Goal: Information Seeking & Learning: Learn about a topic

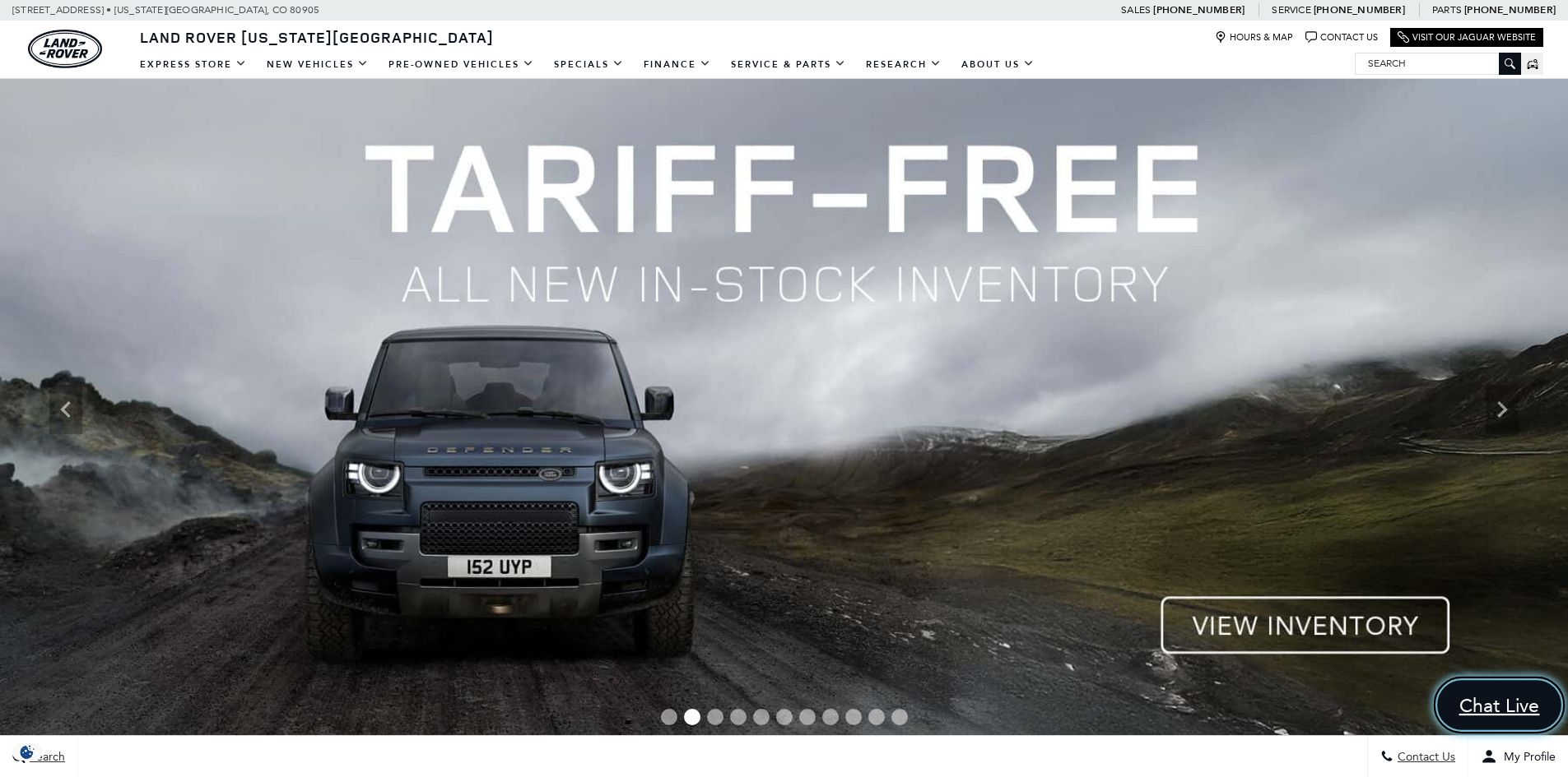
click at [1509, 699] on span "Chat Live" at bounding box center [1499, 705] width 99 height 24
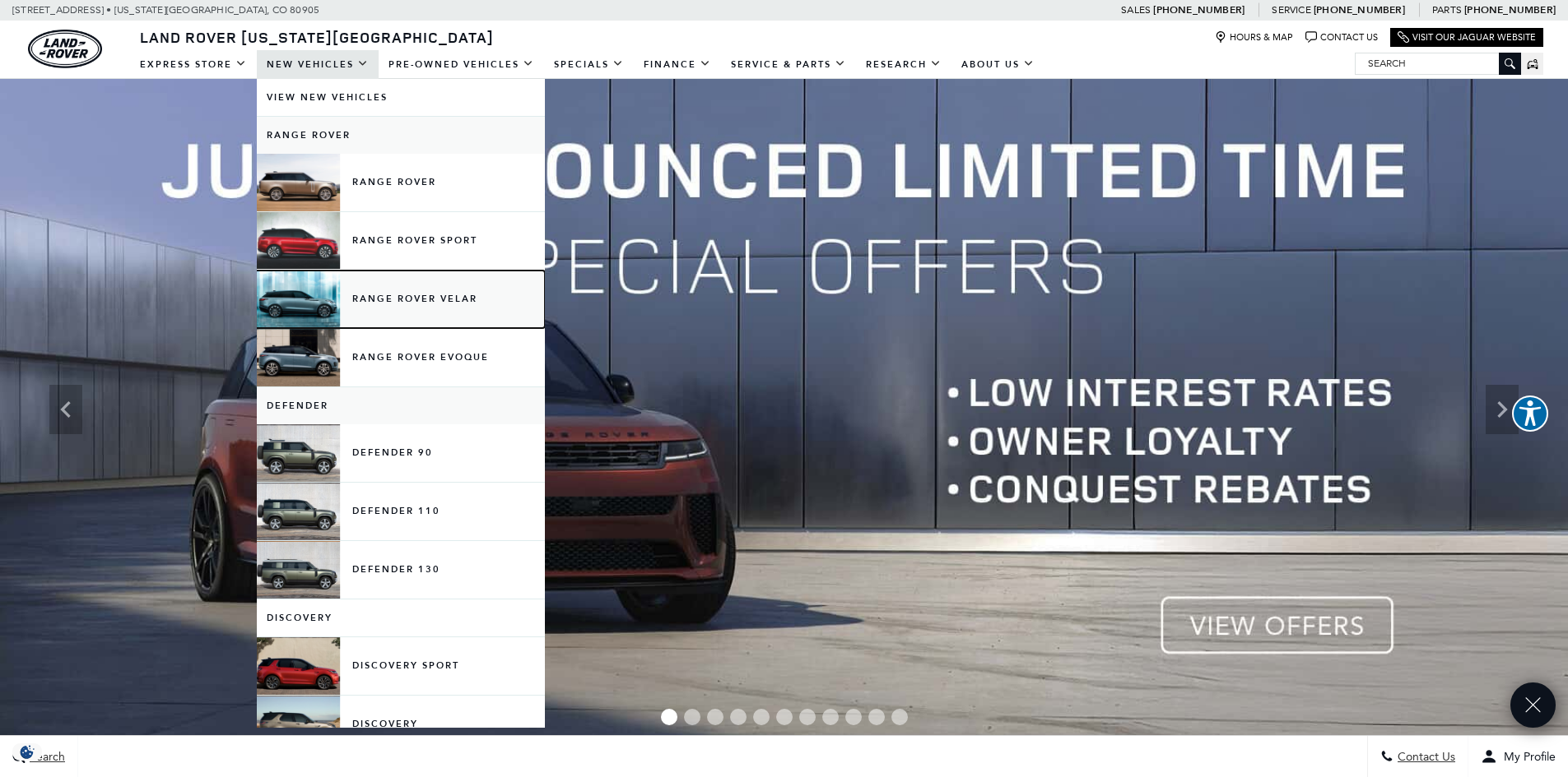
click at [379, 300] on link "Range Rover Velar" at bounding box center [400, 298] width 288 height 57
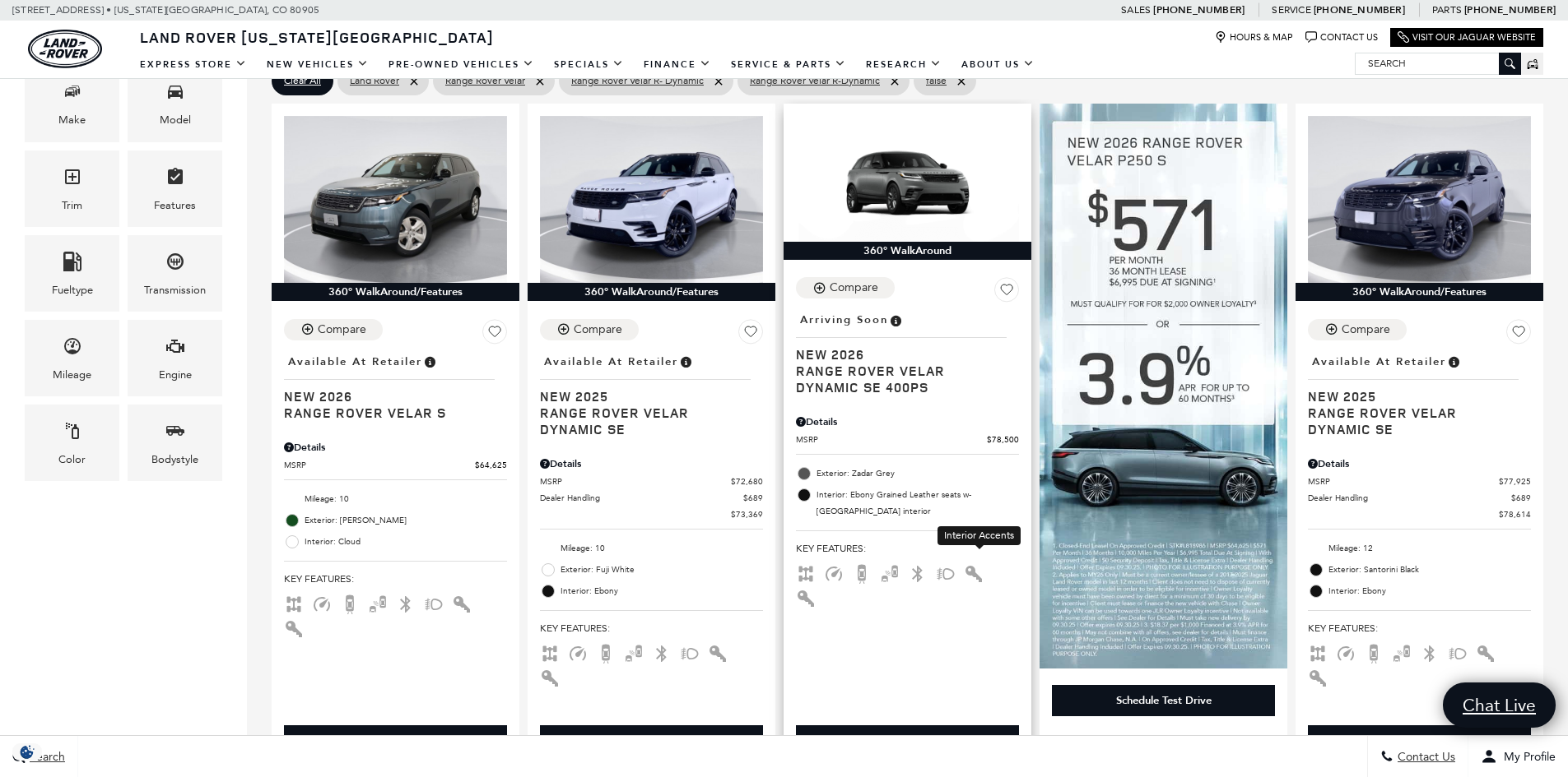
scroll to position [412, 0]
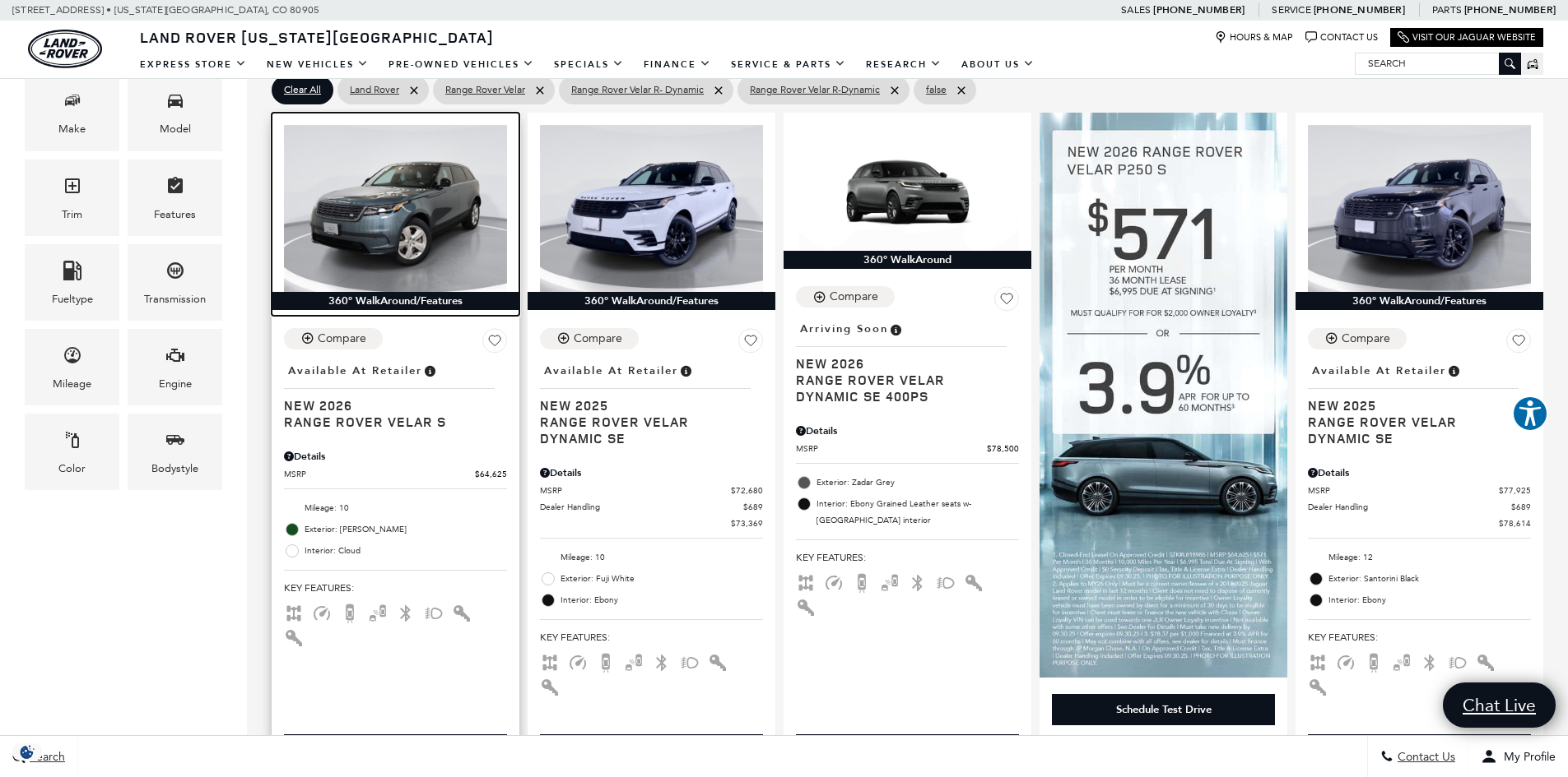
click at [407, 213] on img at bounding box center [395, 208] width 223 height 167
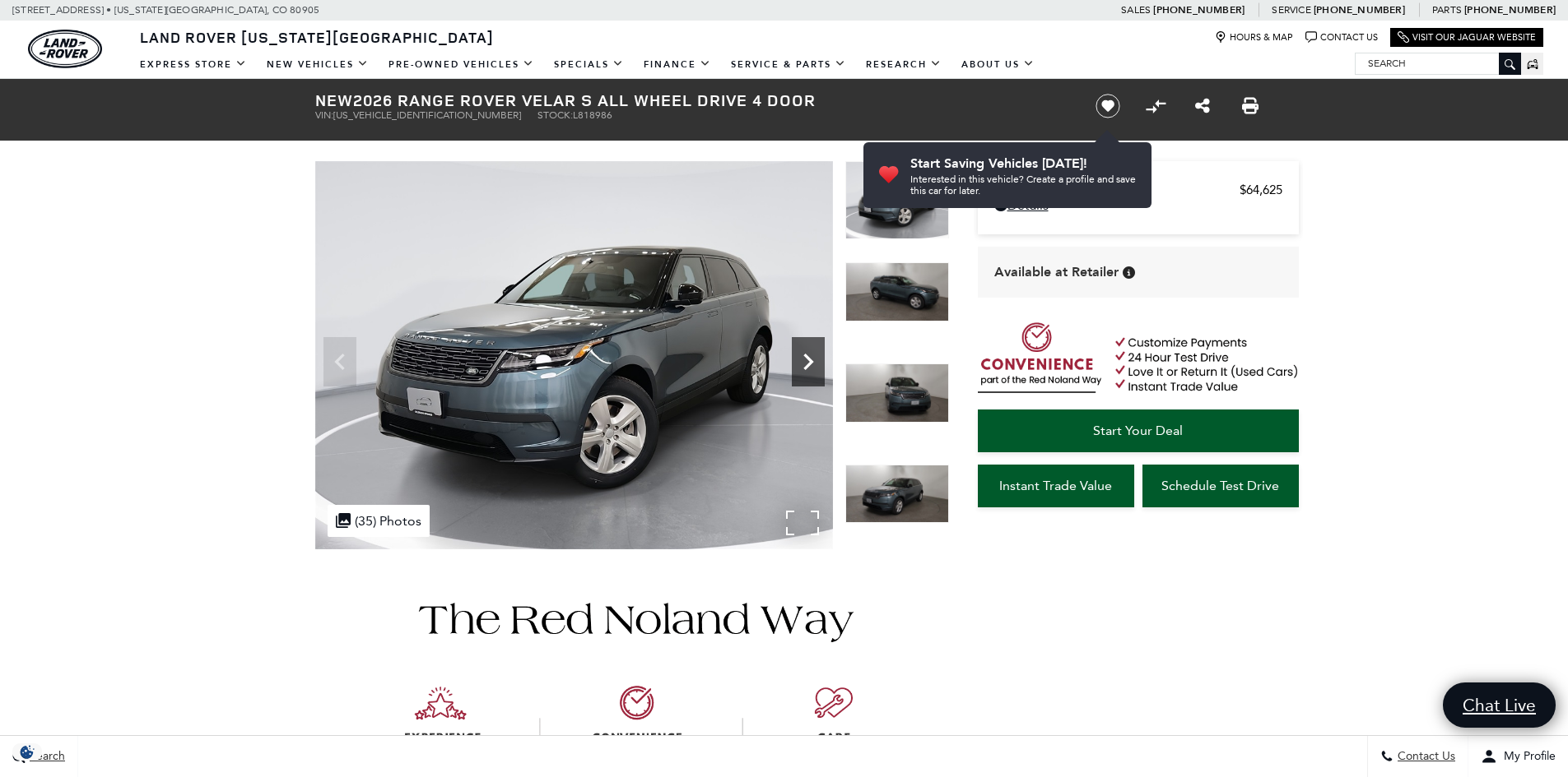
click at [796, 364] on icon "Next" at bounding box center [808, 362] width 33 height 33
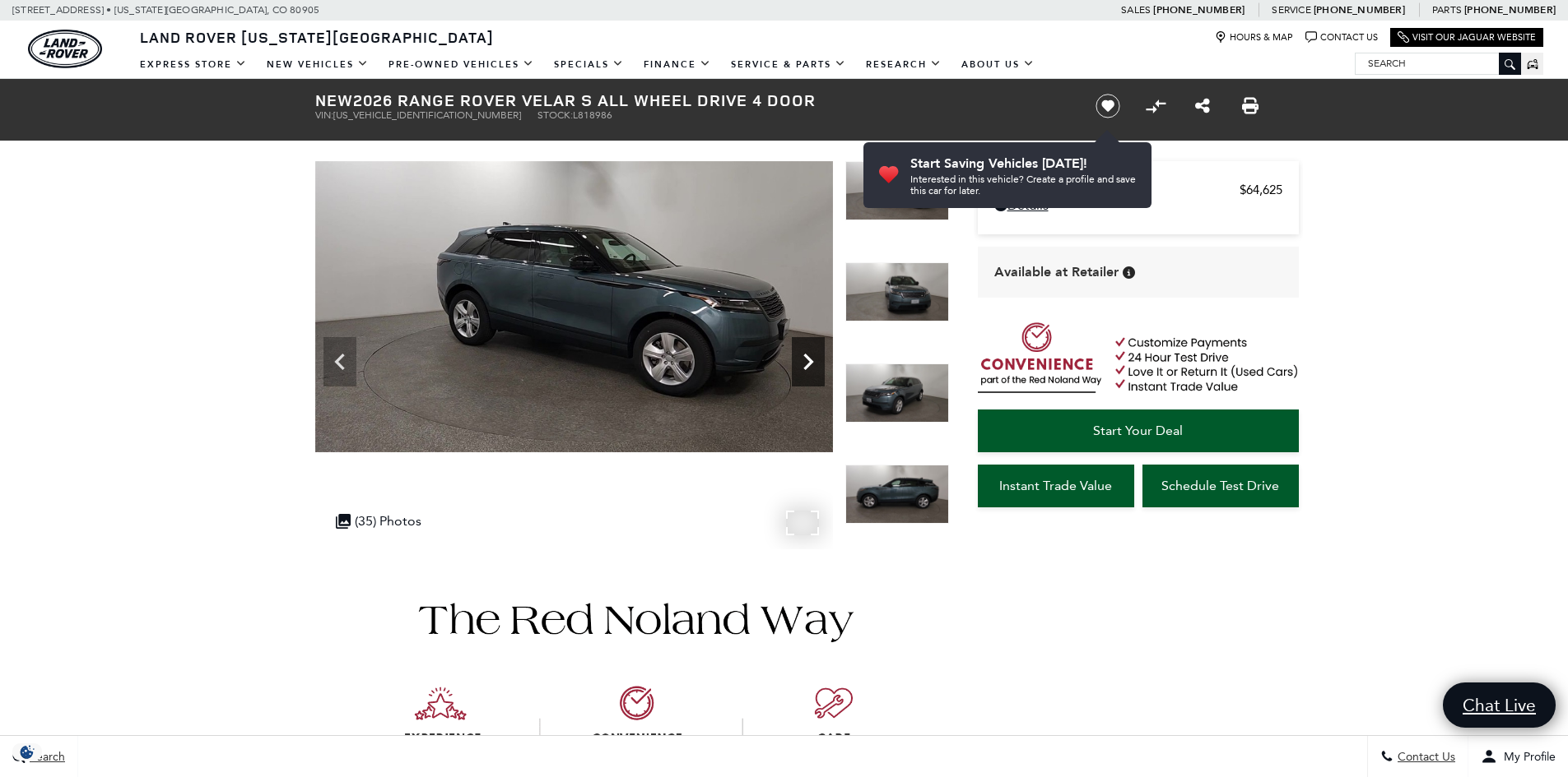
click at [796, 365] on icon "Next" at bounding box center [808, 362] width 33 height 33
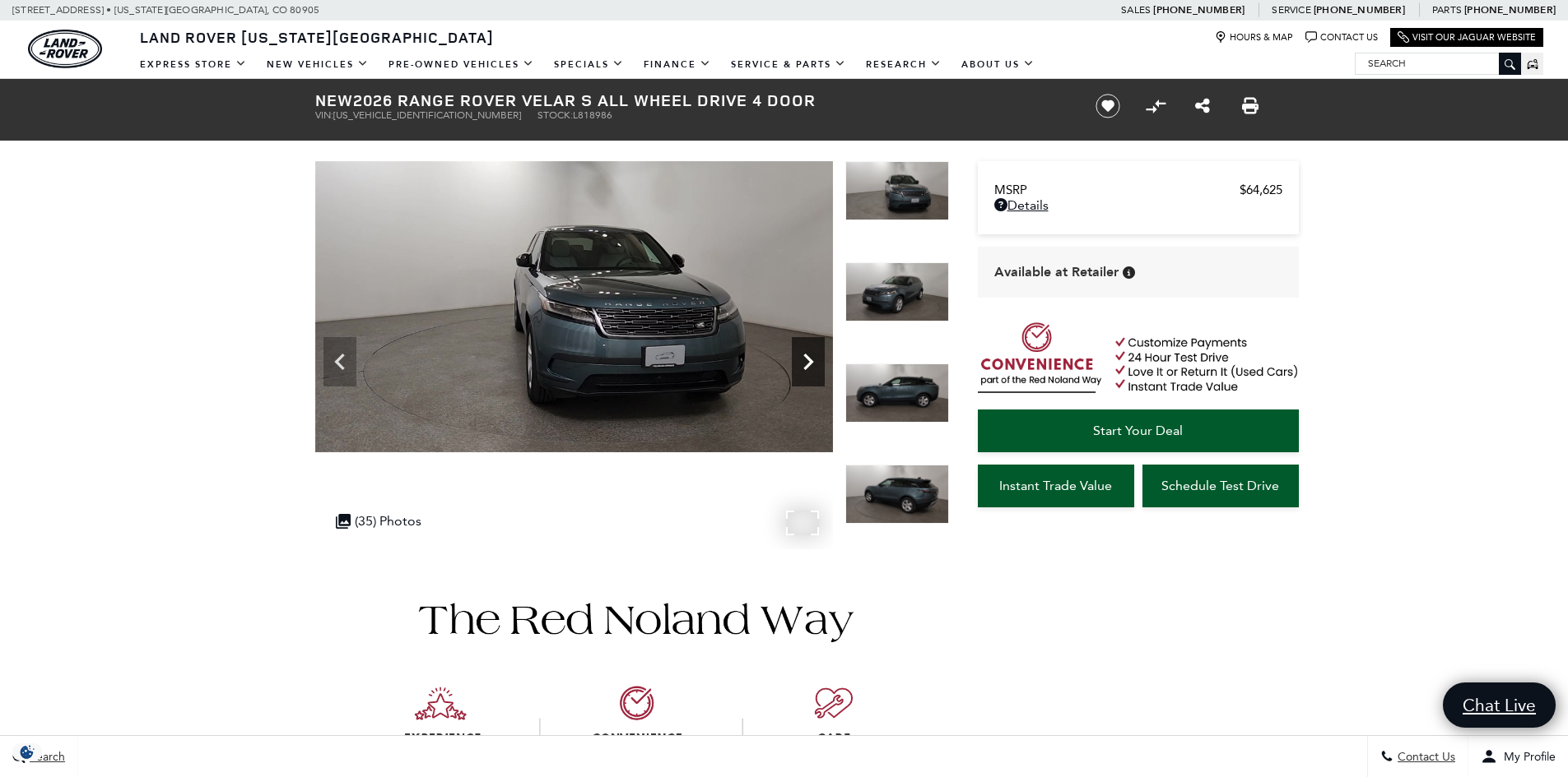
click at [796, 365] on icon "Next" at bounding box center [808, 362] width 33 height 33
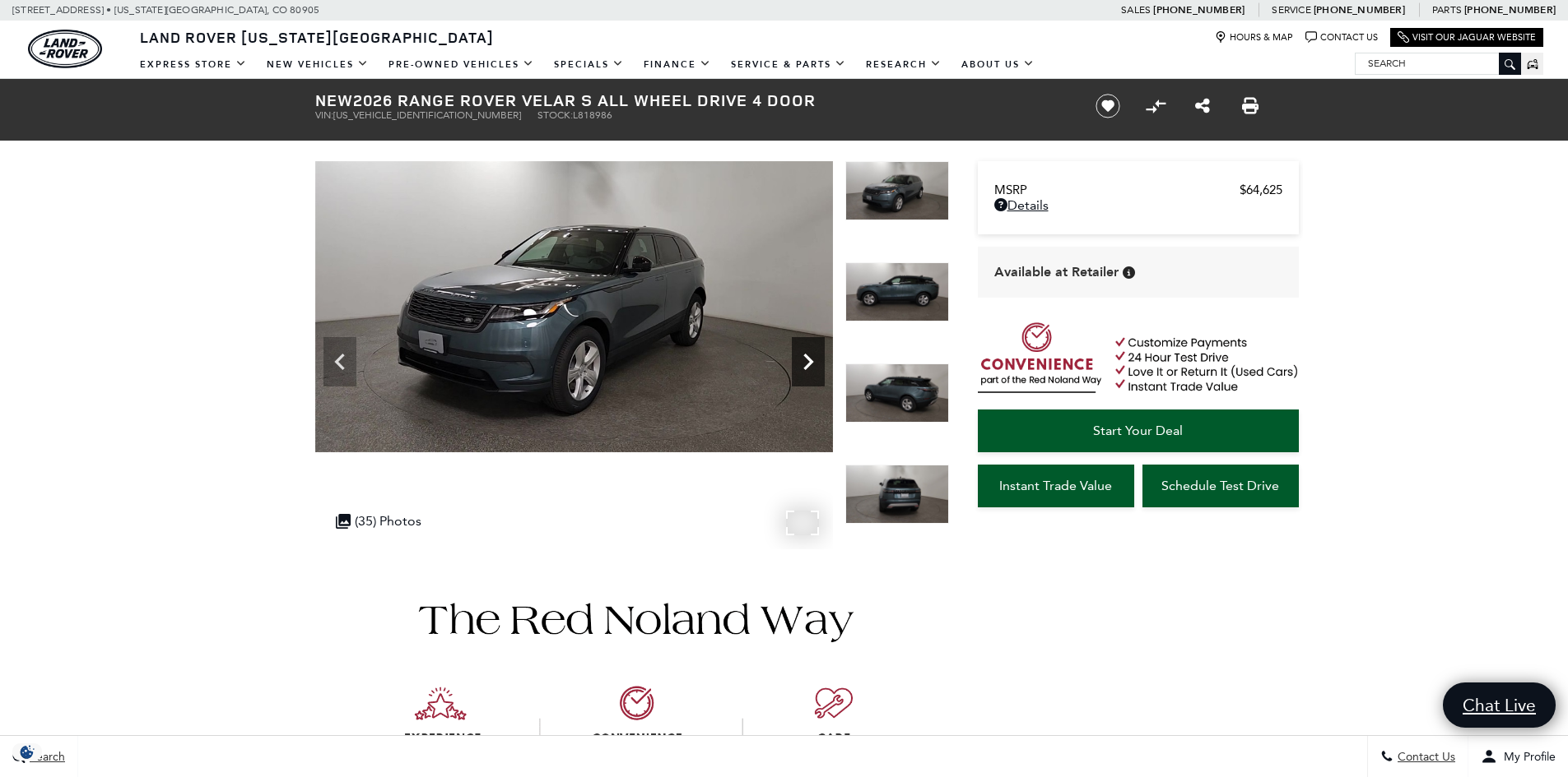
click at [796, 365] on icon "Next" at bounding box center [808, 362] width 33 height 33
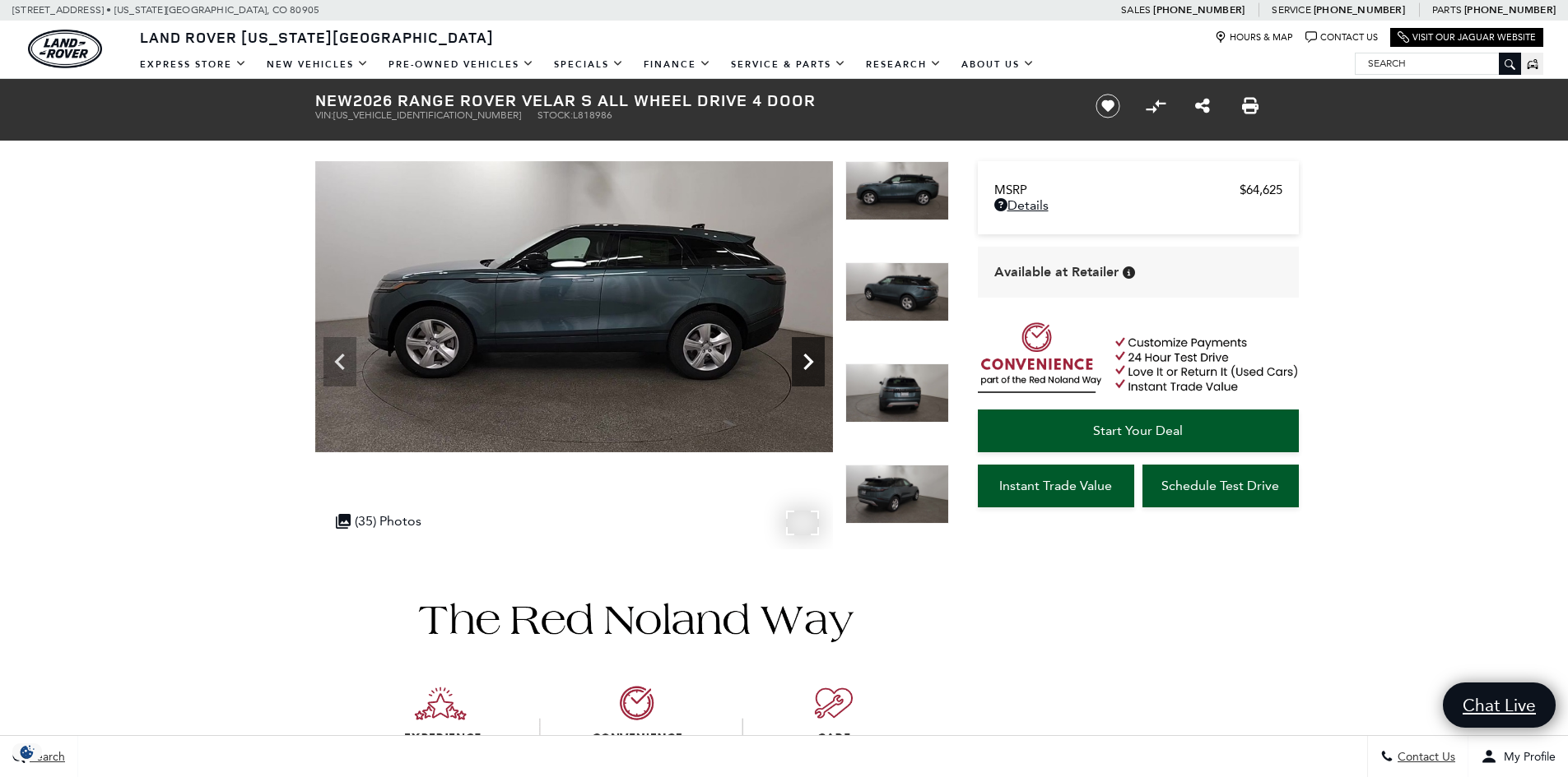
click at [796, 365] on icon "Next" at bounding box center [808, 362] width 33 height 33
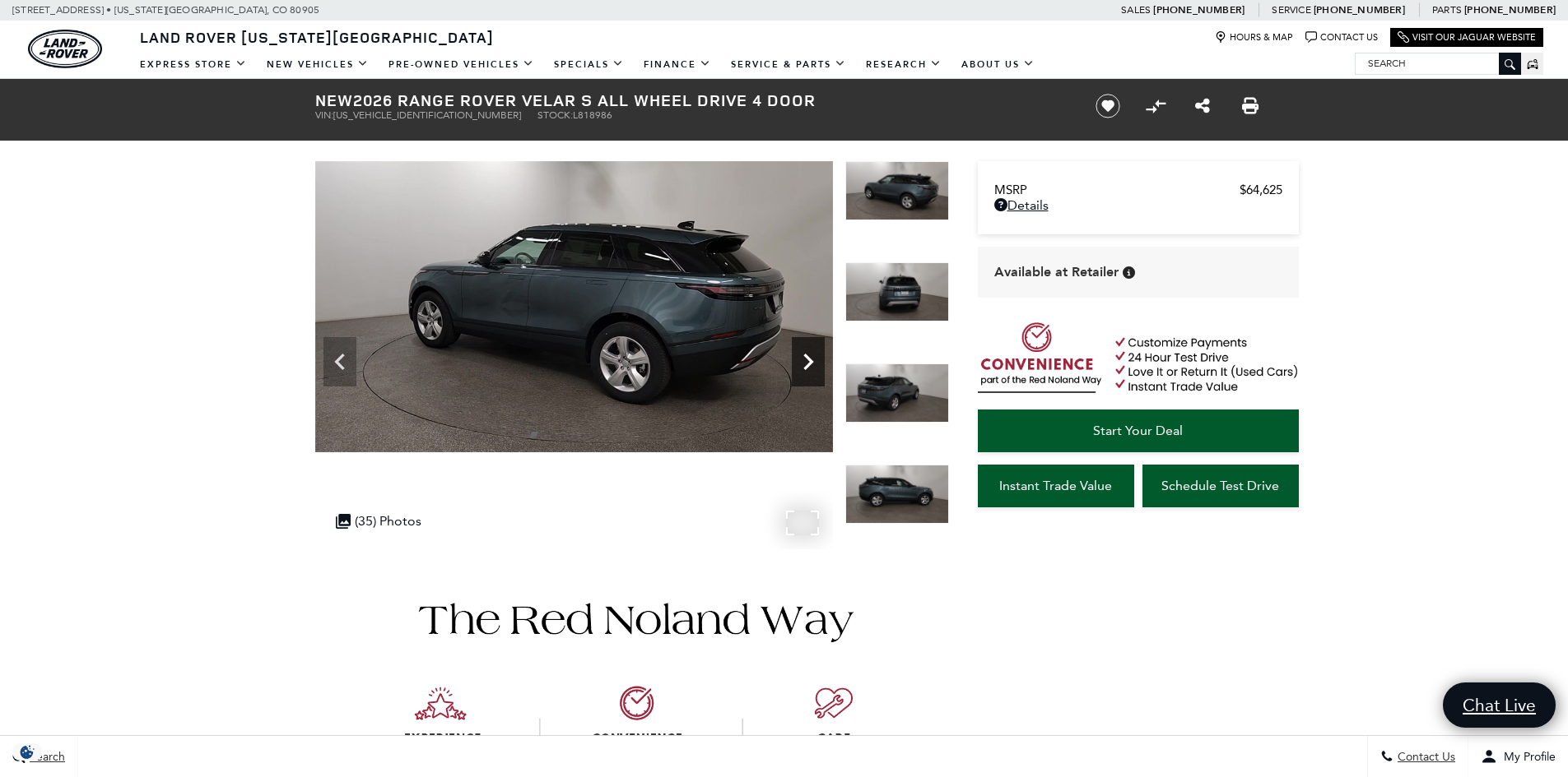
click at [796, 365] on icon "Next" at bounding box center [808, 362] width 33 height 33
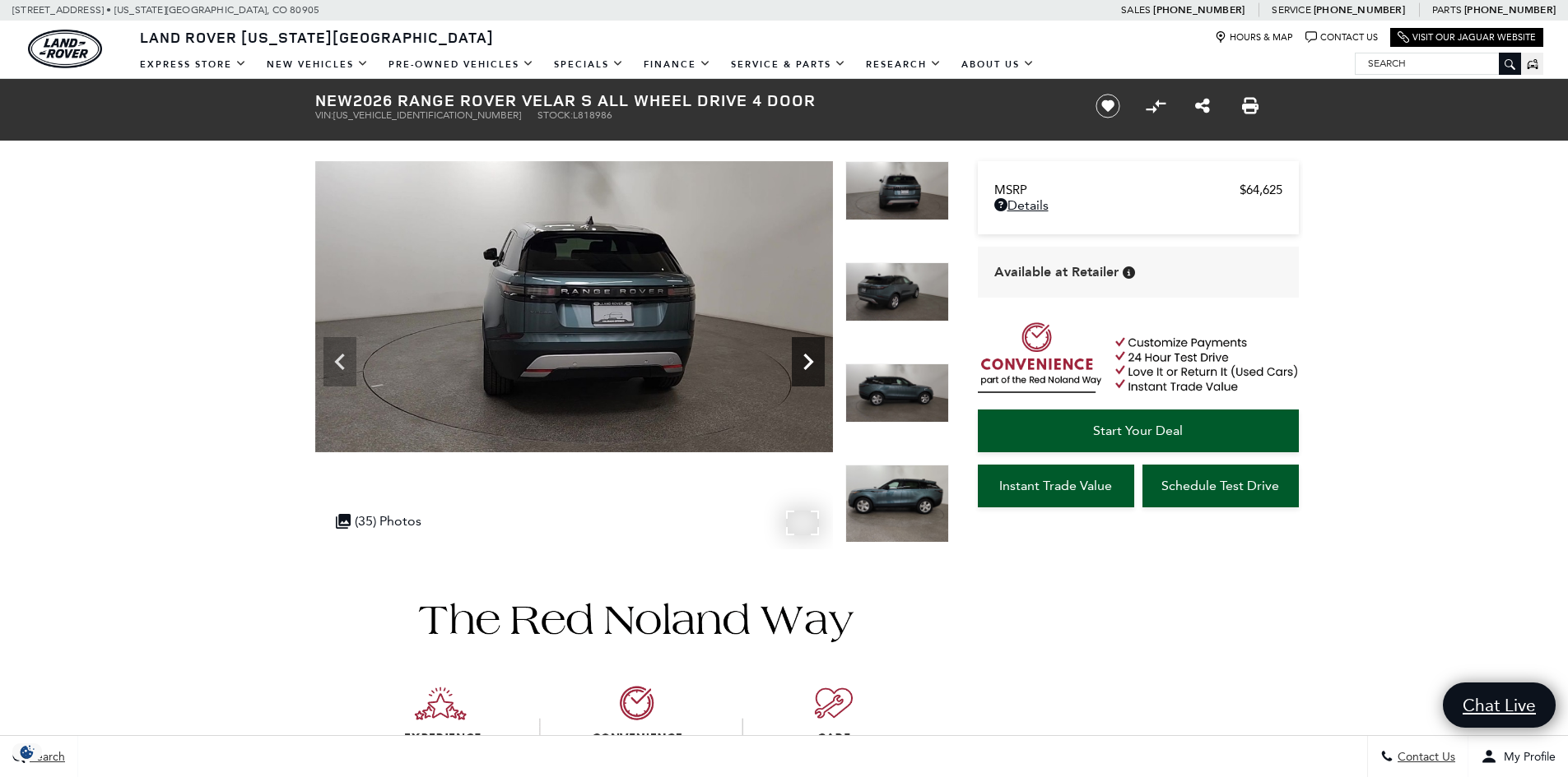
click at [797, 363] on icon "Next" at bounding box center [808, 362] width 33 height 33
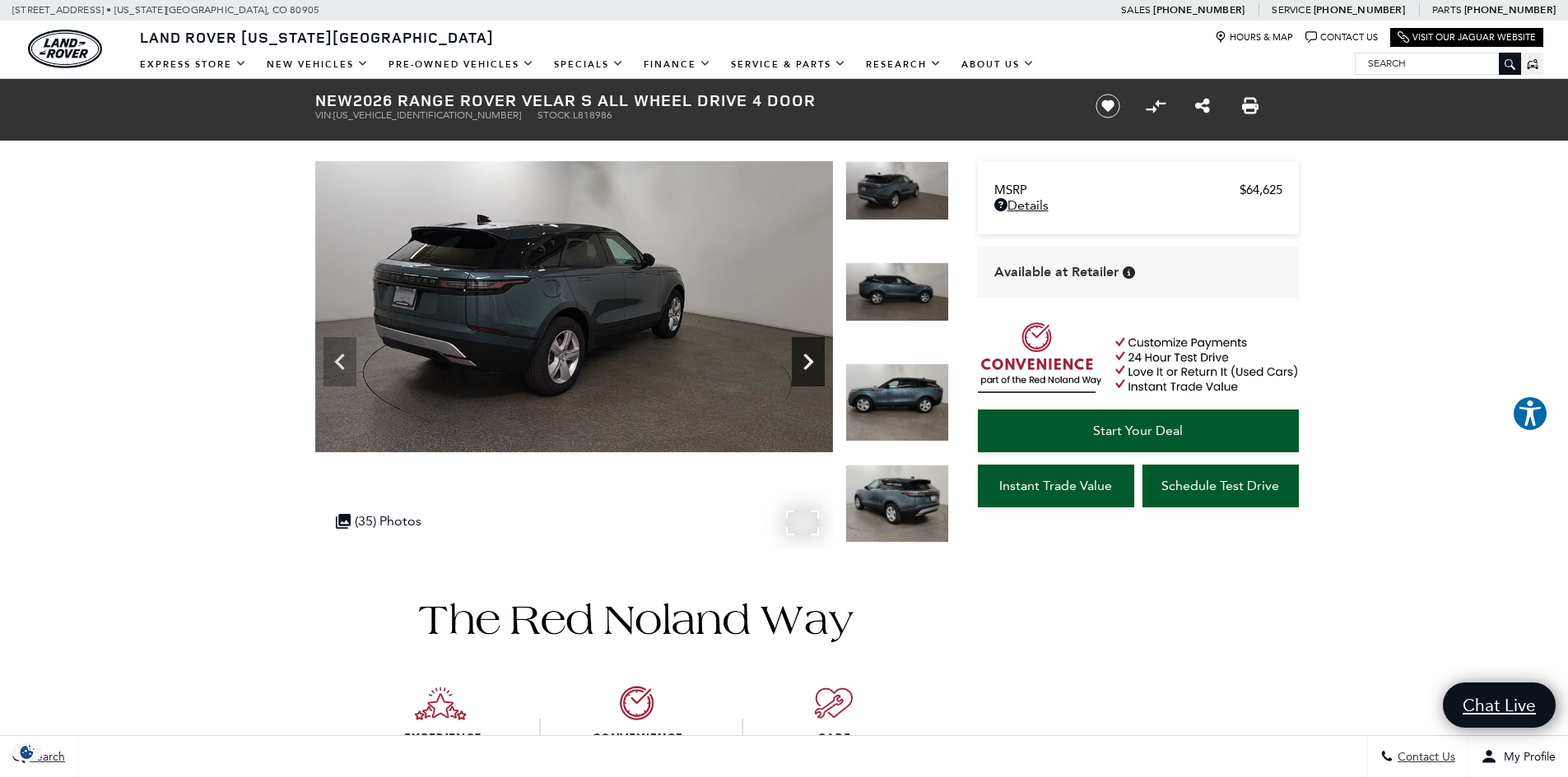
click at [797, 363] on icon "Next" at bounding box center [808, 362] width 33 height 33
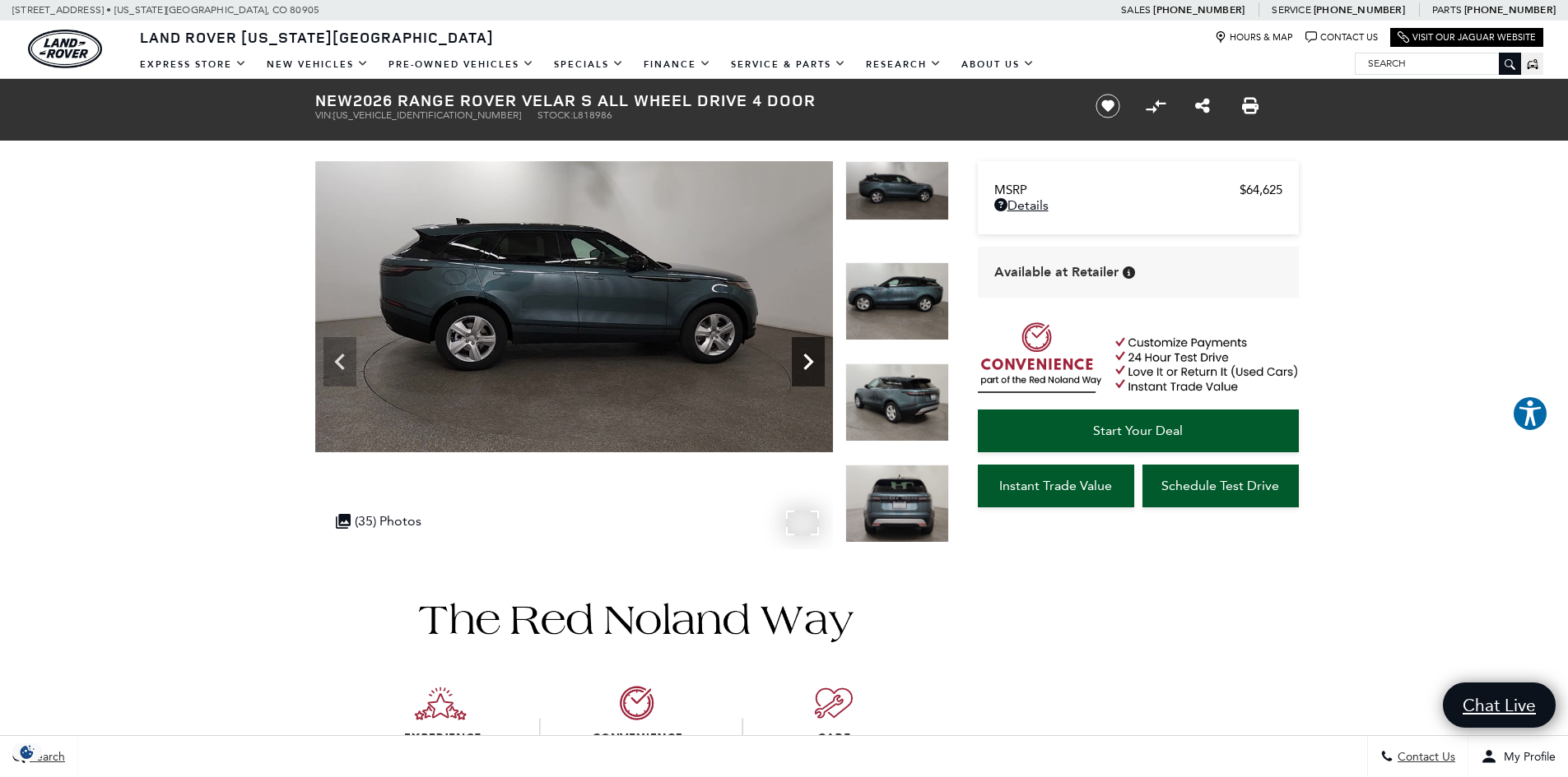
click at [797, 363] on icon "Next" at bounding box center [808, 362] width 33 height 33
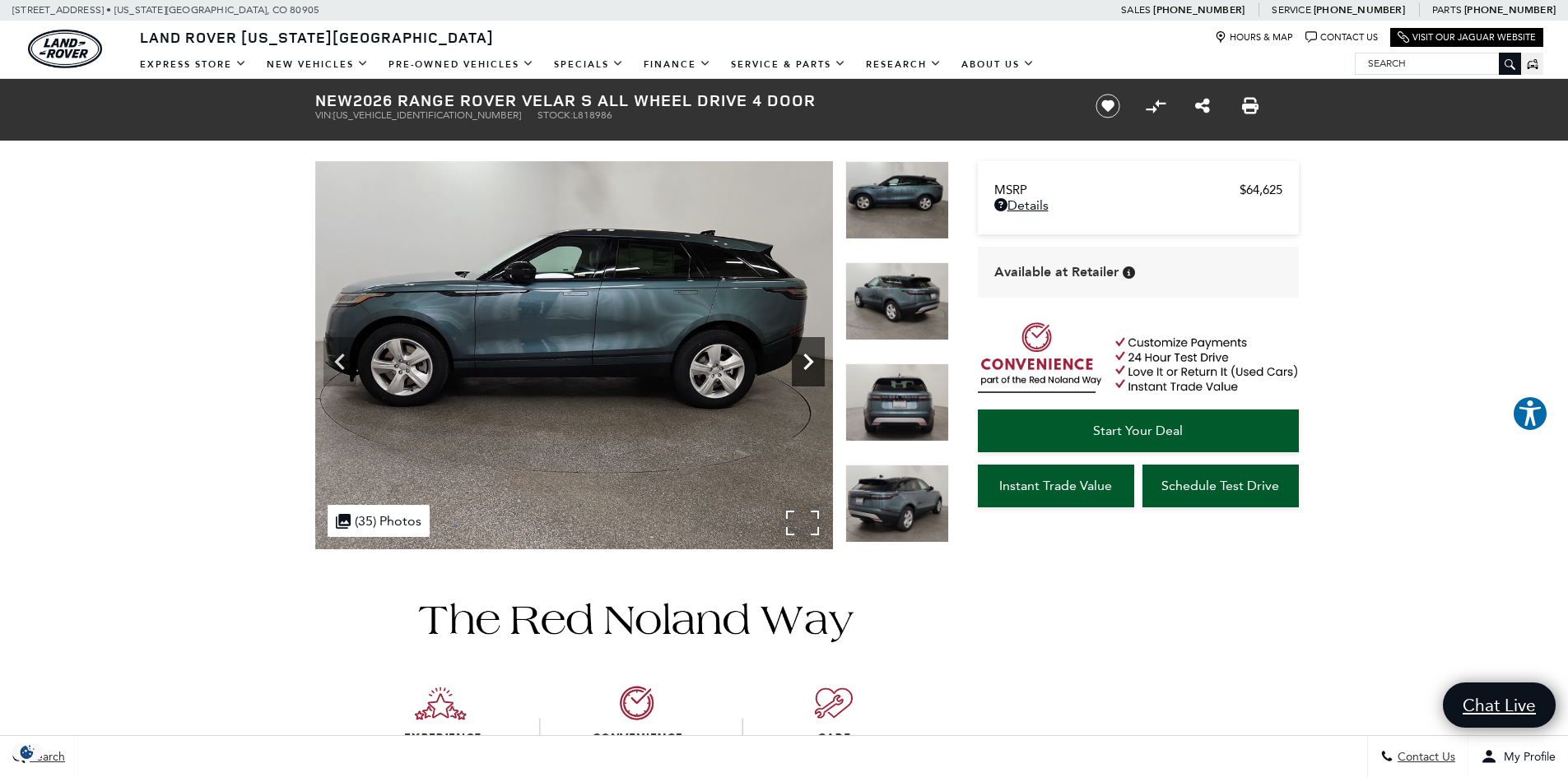
click at [797, 363] on icon "Next" at bounding box center [808, 362] width 33 height 33
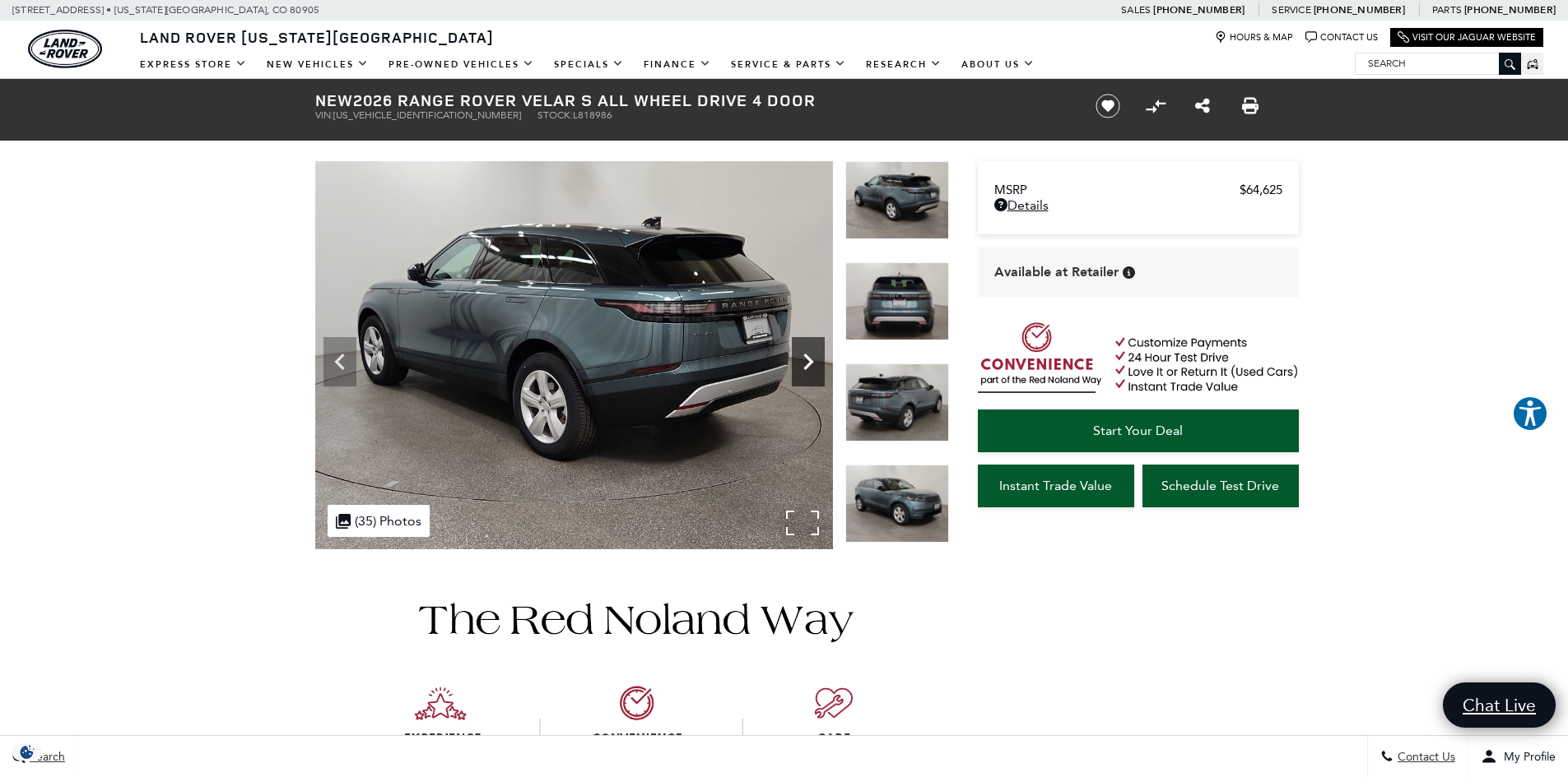
click at [797, 362] on icon "Next" at bounding box center [808, 362] width 33 height 33
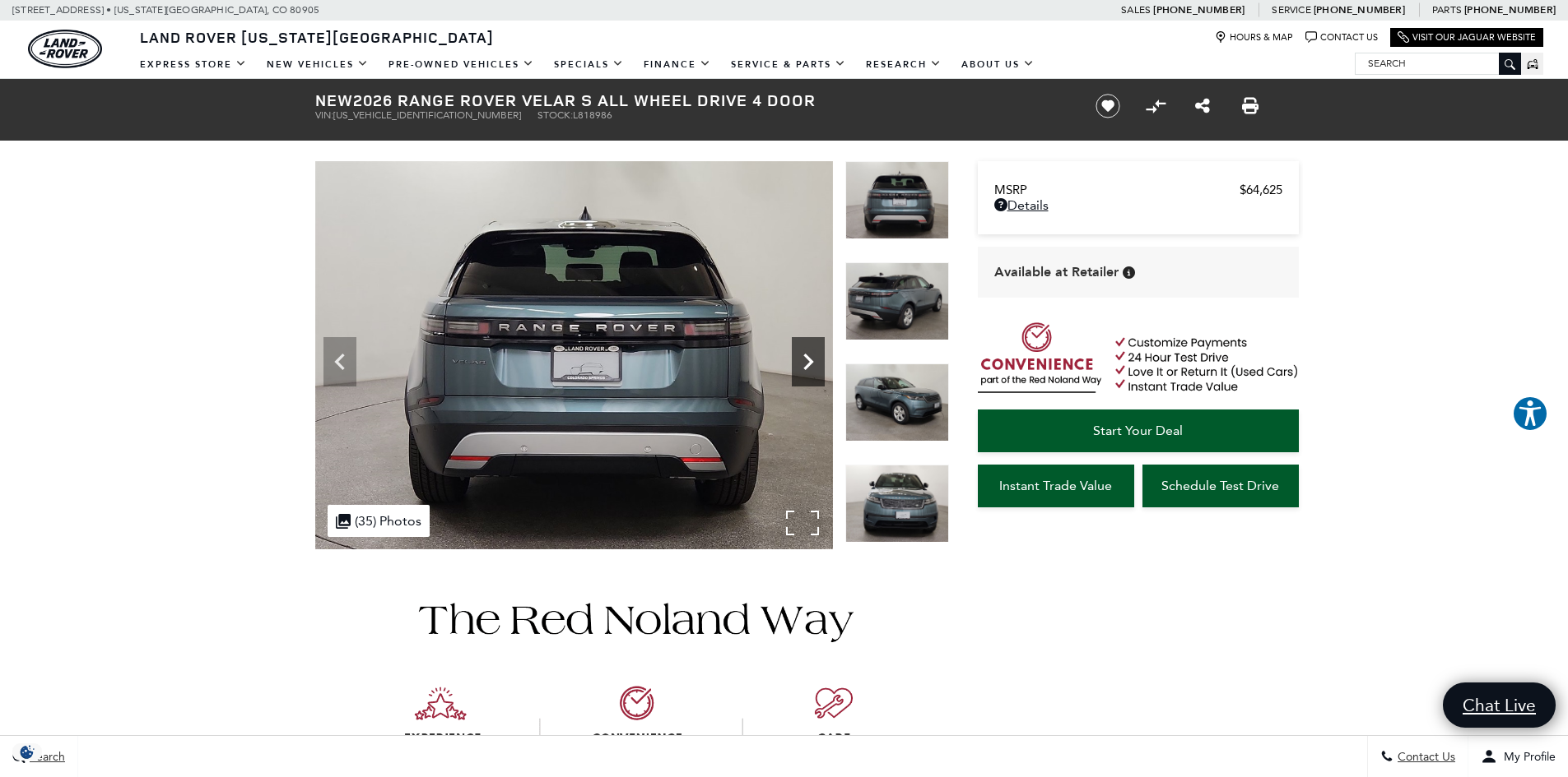
click at [797, 362] on icon "Next" at bounding box center [808, 362] width 33 height 33
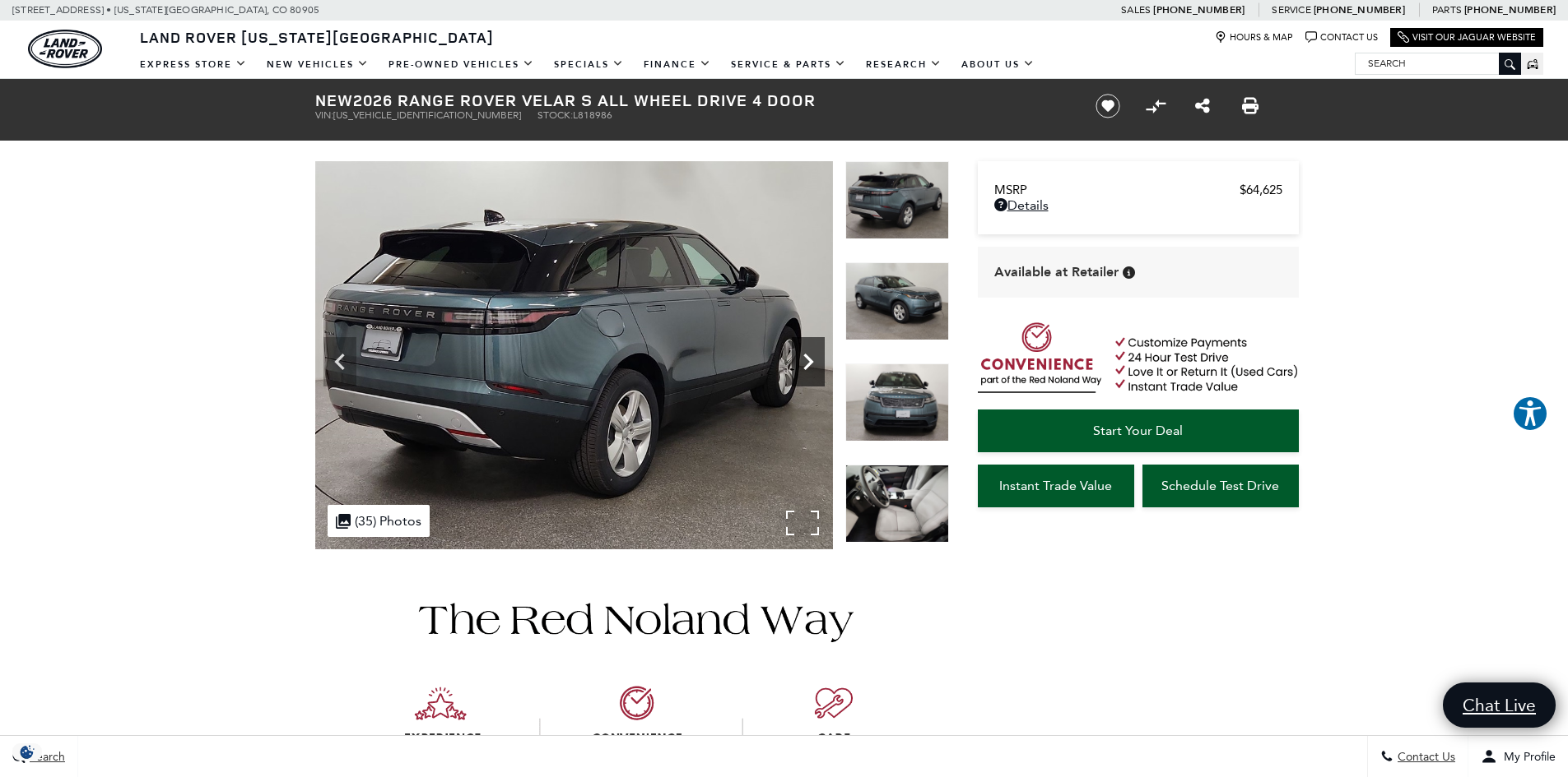
click at [797, 362] on icon "Next" at bounding box center [808, 362] width 33 height 33
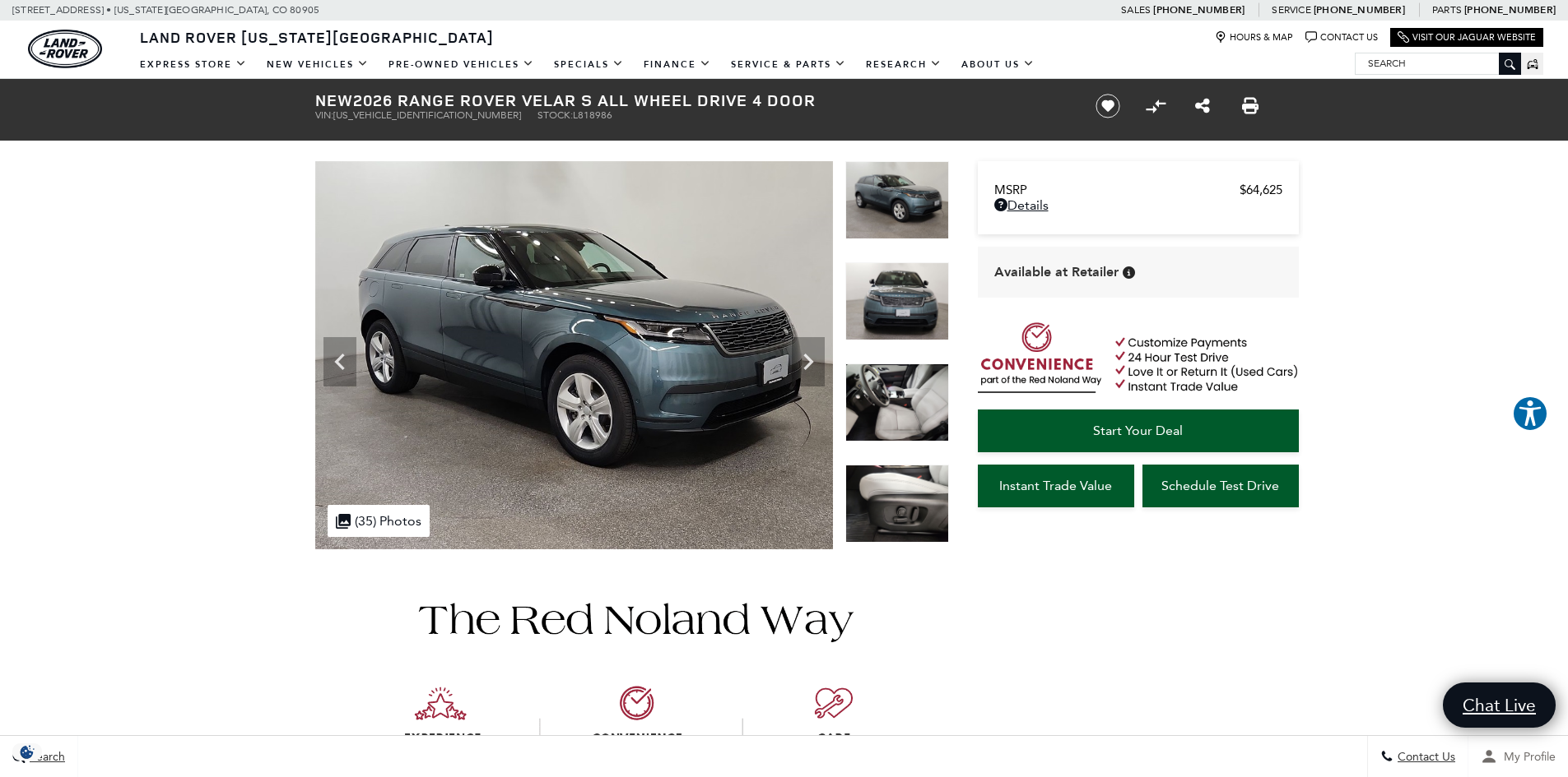
click at [1529, 754] on span "My Profile" at bounding box center [1526, 757] width 58 height 14
